Goal: Check status

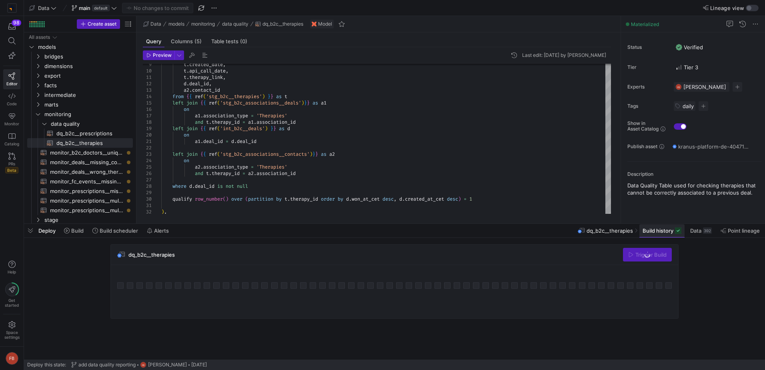
click at [643, 230] on span "Build history" at bounding box center [658, 230] width 31 height 6
